Goal: Information Seeking & Learning: Learn about a topic

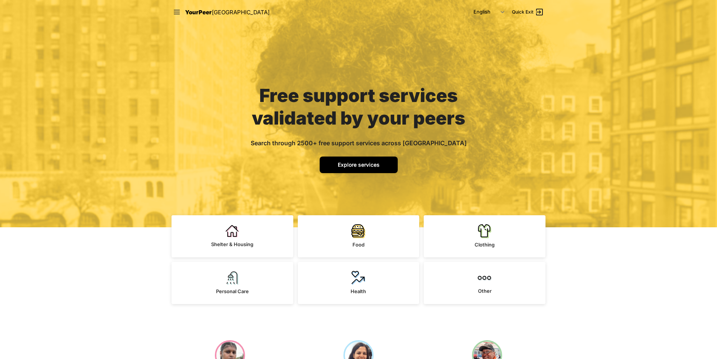
click at [360, 165] on span "Explore services" at bounding box center [359, 165] width 42 height 6
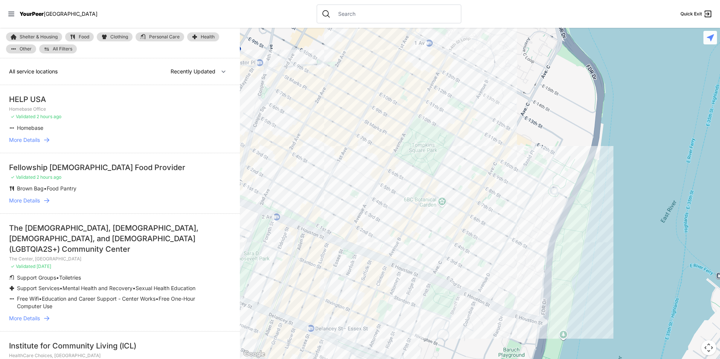
select select "nearby"
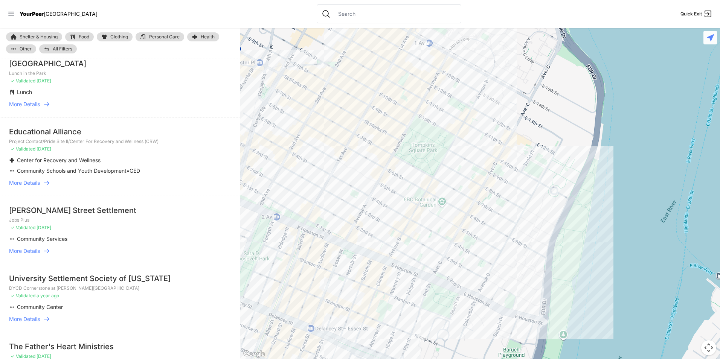
scroll to position [226, 0]
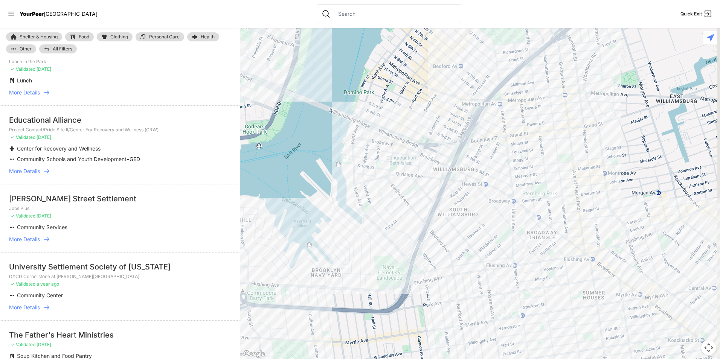
drag, startPoint x: 438, startPoint y: 180, endPoint x: 341, endPoint y: 42, distance: 168.9
click at [348, 32] on div at bounding box center [480, 194] width 480 height 332
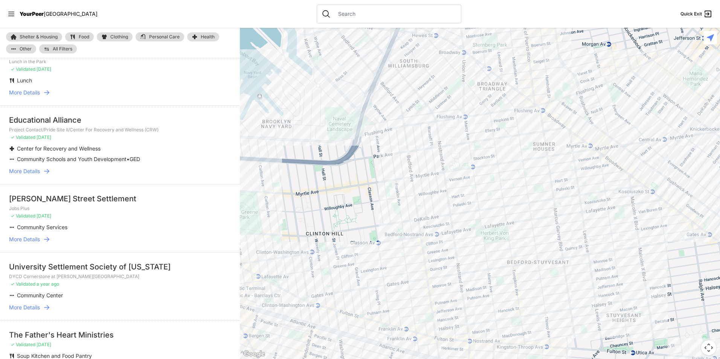
drag, startPoint x: 483, startPoint y: 230, endPoint x: 429, endPoint y: 66, distance: 173.1
click at [429, 66] on div at bounding box center [480, 194] width 480 height 332
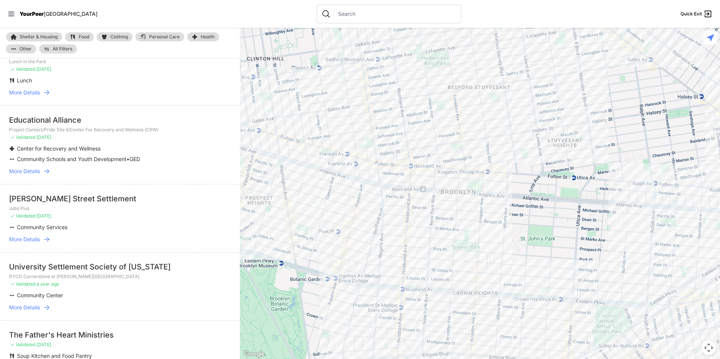
drag, startPoint x: 504, startPoint y: 194, endPoint x: 442, endPoint y: 11, distance: 194.1
click at [442, 11] on div "Close panel YourPeer [GEOGRAPHIC_DATA] Quick Exit Single Adult Families Soup Ki…" at bounding box center [360, 179] width 720 height 359
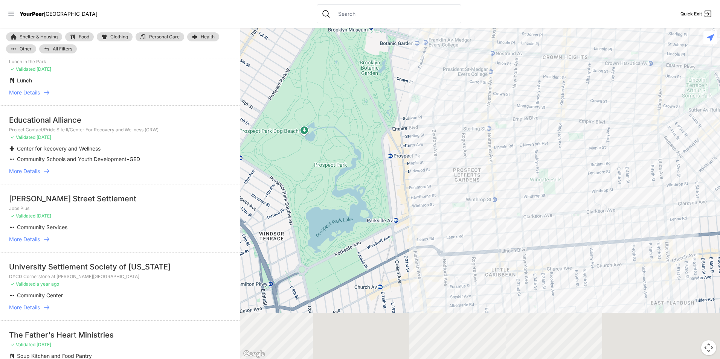
drag, startPoint x: 362, startPoint y: 153, endPoint x: 433, endPoint y: -23, distance: 190.2
click at [433, 0] on html "View map Close panel YourPeer [GEOGRAPHIC_DATA] Quick Exit Single Adult Familie…" at bounding box center [360, 179] width 720 height 359
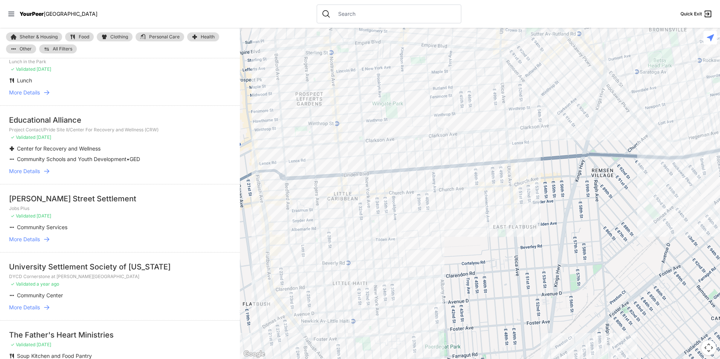
drag, startPoint x: 468, startPoint y: 228, endPoint x: 305, endPoint y: 147, distance: 182.1
click at [311, 157] on div at bounding box center [480, 194] width 480 height 332
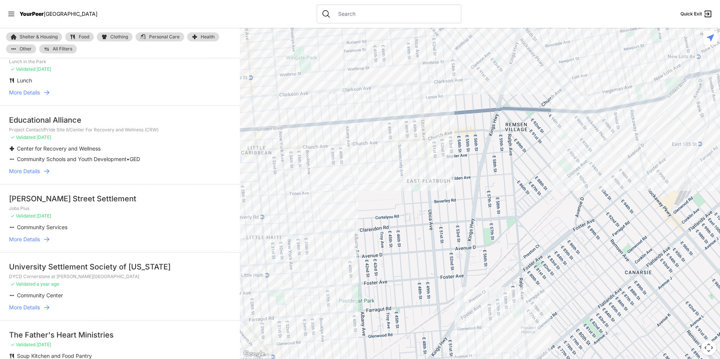
drag, startPoint x: 552, startPoint y: 218, endPoint x: 464, endPoint y: 177, distance: 96.2
click at [464, 177] on div at bounding box center [480, 194] width 480 height 332
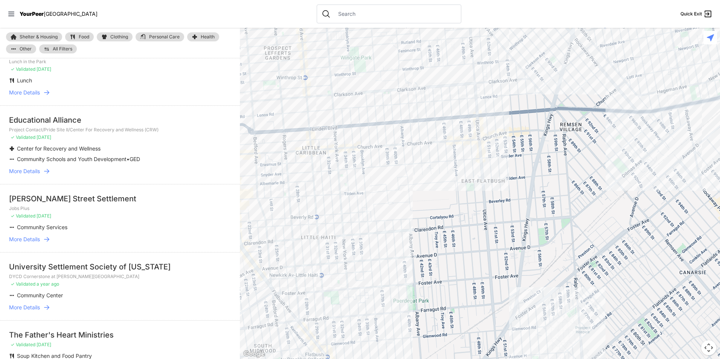
drag, startPoint x: 446, startPoint y: 207, endPoint x: 504, endPoint y: 209, distance: 58.0
click at [504, 208] on div at bounding box center [480, 194] width 480 height 332
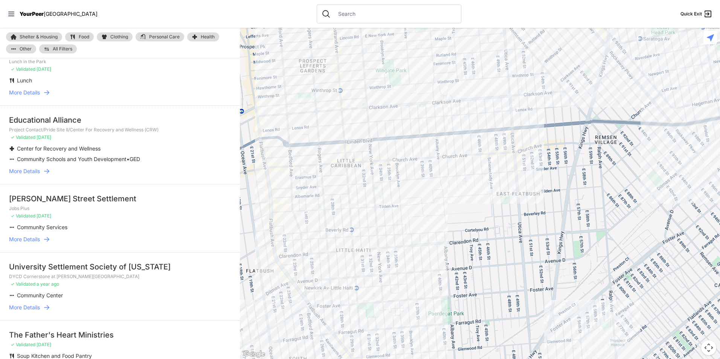
drag, startPoint x: 434, startPoint y: 208, endPoint x: 469, endPoint y: 221, distance: 37.9
click at [469, 221] on div at bounding box center [480, 194] width 480 height 332
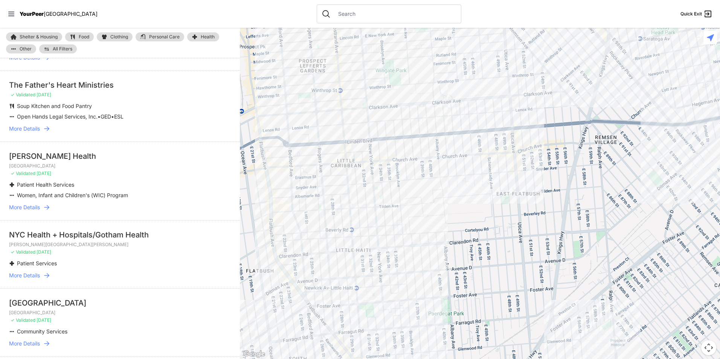
scroll to position [490, 0]
